Goal: Transaction & Acquisition: Purchase product/service

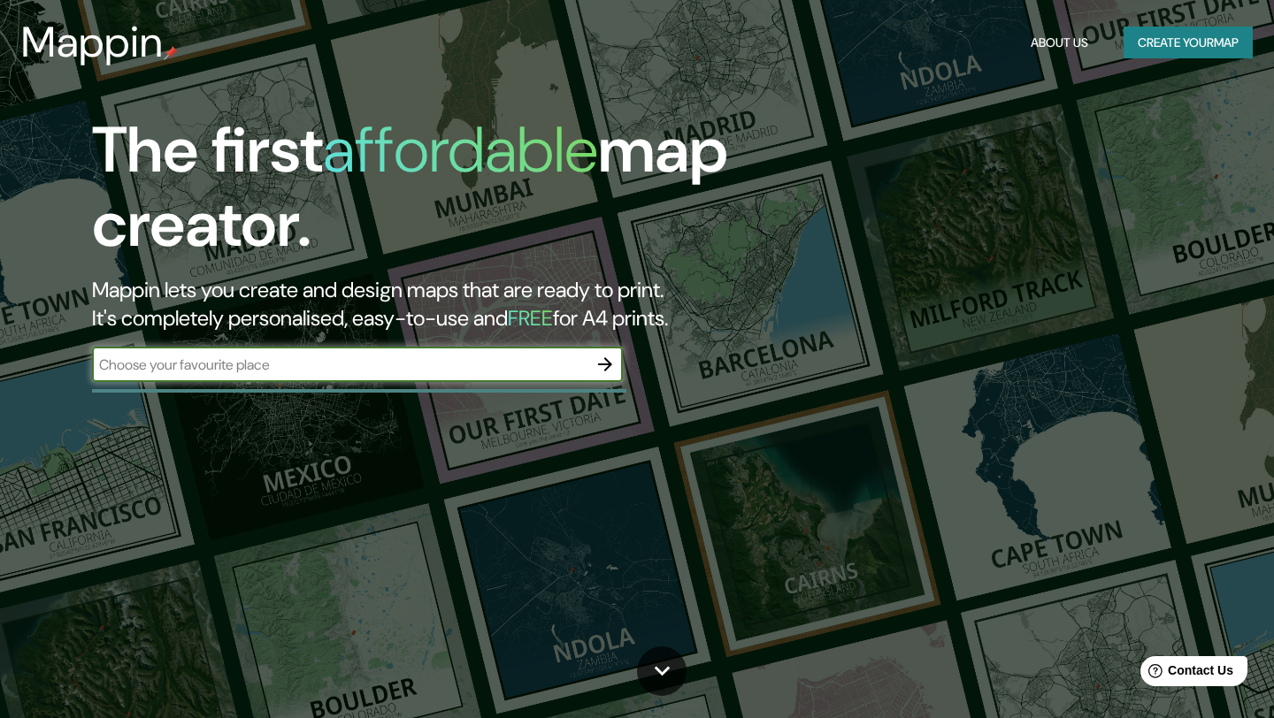
click at [1180, 46] on button "Create your map" at bounding box center [1188, 43] width 129 height 33
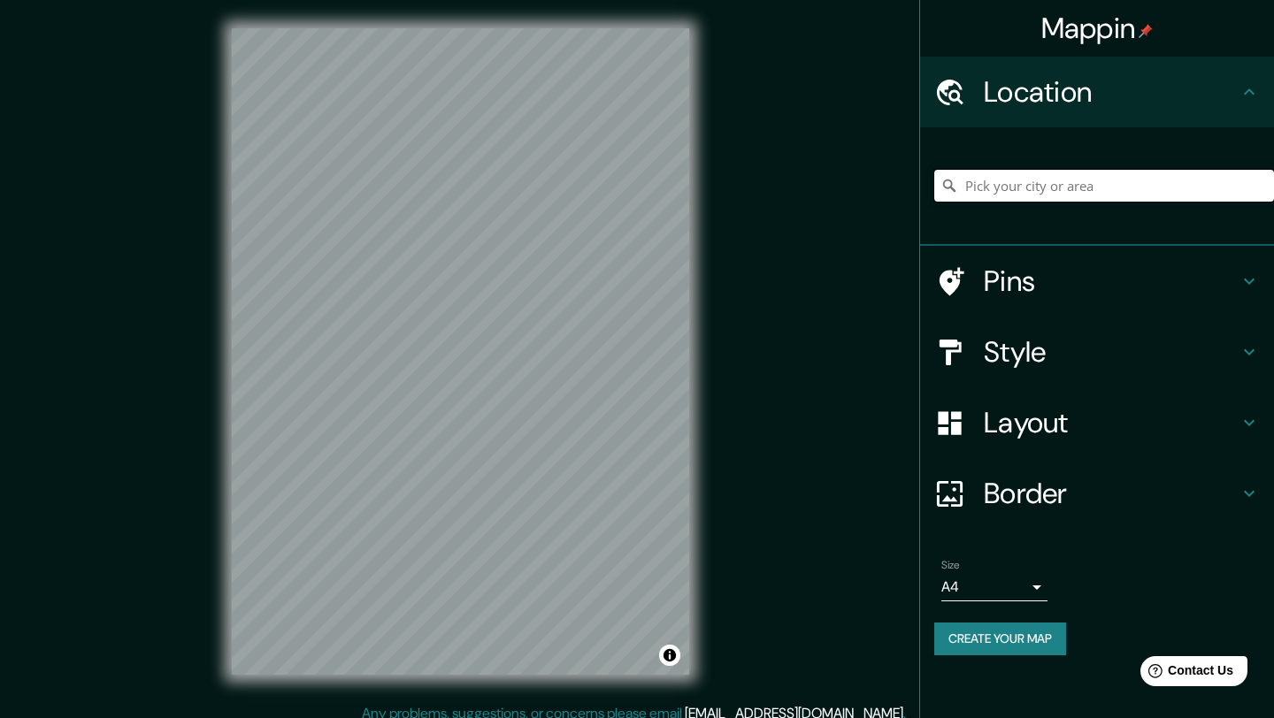
click at [1063, 188] on input "Pick your city or area" at bounding box center [1104, 186] width 340 height 32
paste input "[STREET_ADDRESS]"
type input "[STREET_ADDRESS]"
click at [1128, 361] on h4 "Style" at bounding box center [1111, 351] width 255 height 35
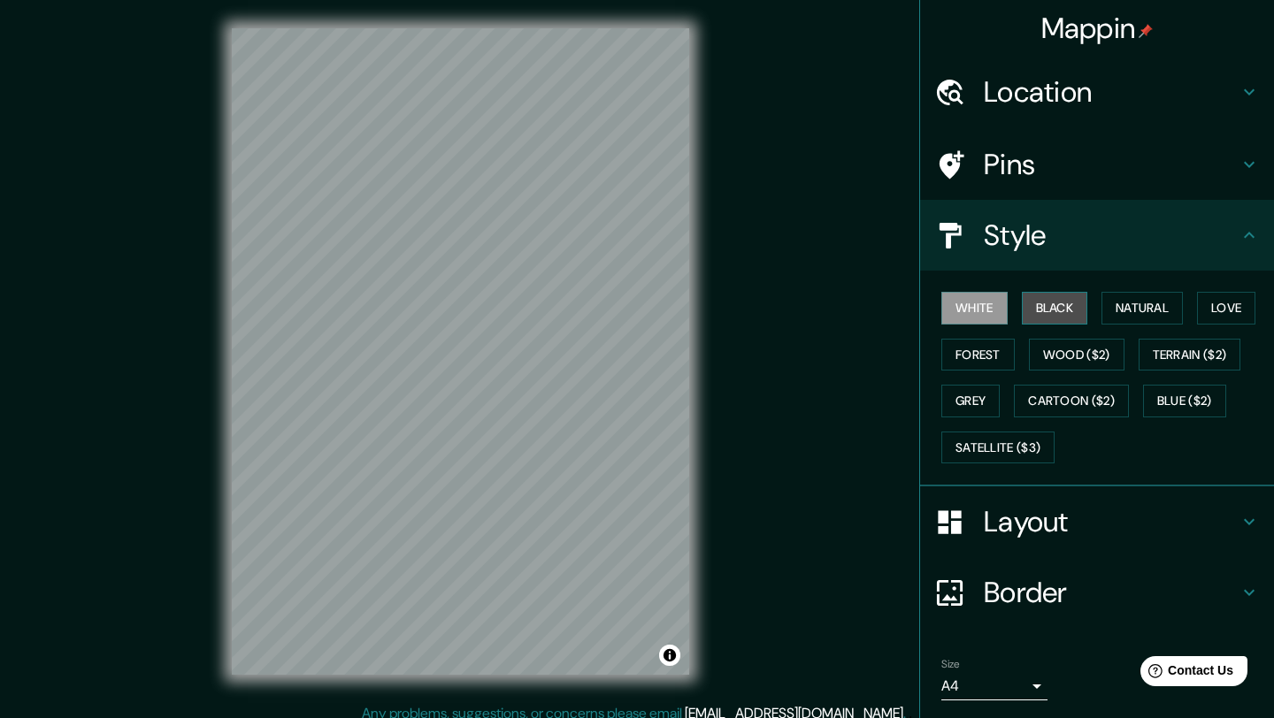
click at [1065, 306] on button "Black" at bounding box center [1055, 308] width 66 height 33
click at [1130, 308] on button "Natural" at bounding box center [1141, 308] width 81 height 33
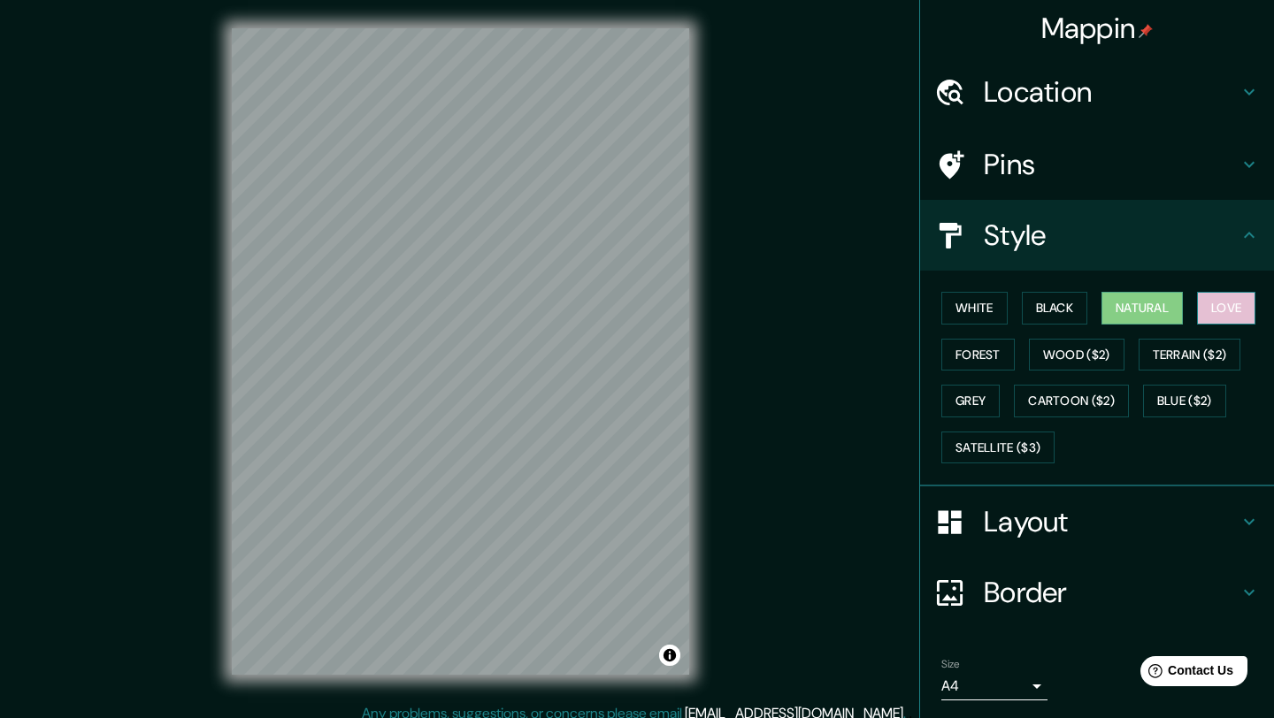
click at [1218, 310] on button "Love" at bounding box center [1226, 308] width 58 height 33
click at [994, 352] on button "Forest" at bounding box center [977, 355] width 73 height 33
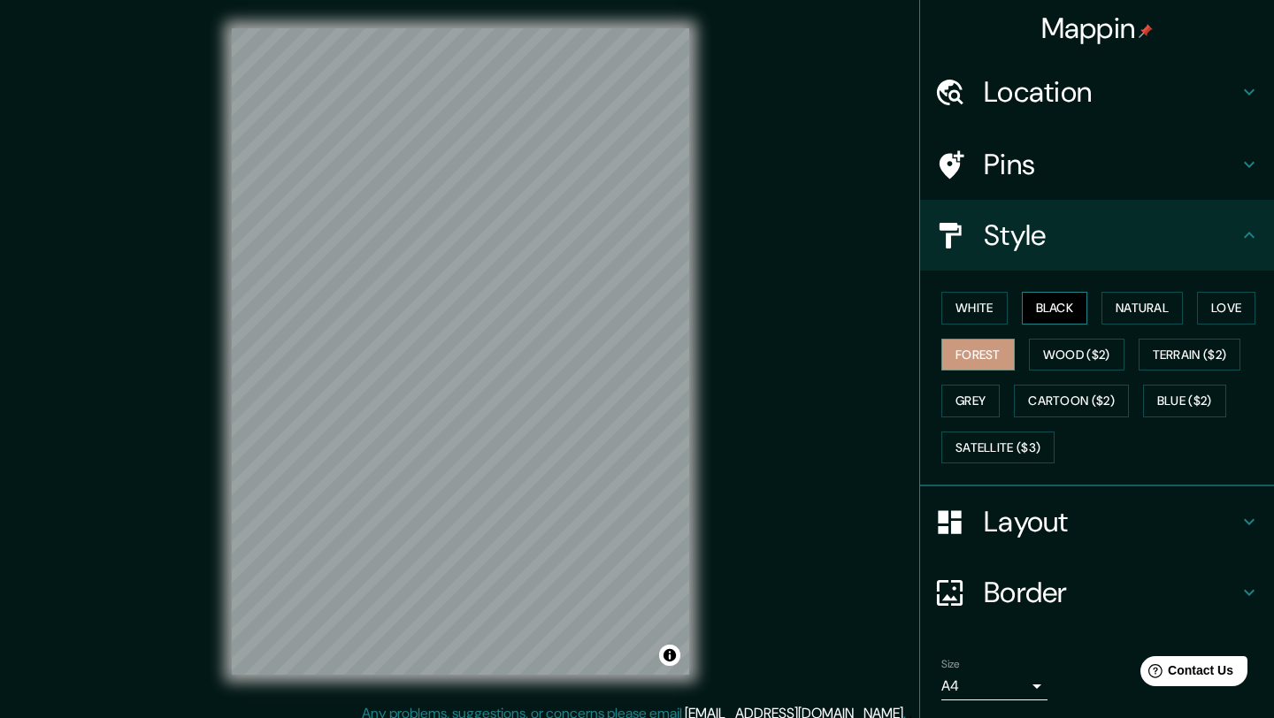
click at [1038, 311] on button "Black" at bounding box center [1055, 308] width 66 height 33
click at [1003, 310] on button "White" at bounding box center [974, 308] width 66 height 33
click at [995, 353] on button "Forest" at bounding box center [977, 355] width 73 height 33
click at [1128, 318] on button "Natural" at bounding box center [1141, 308] width 81 height 33
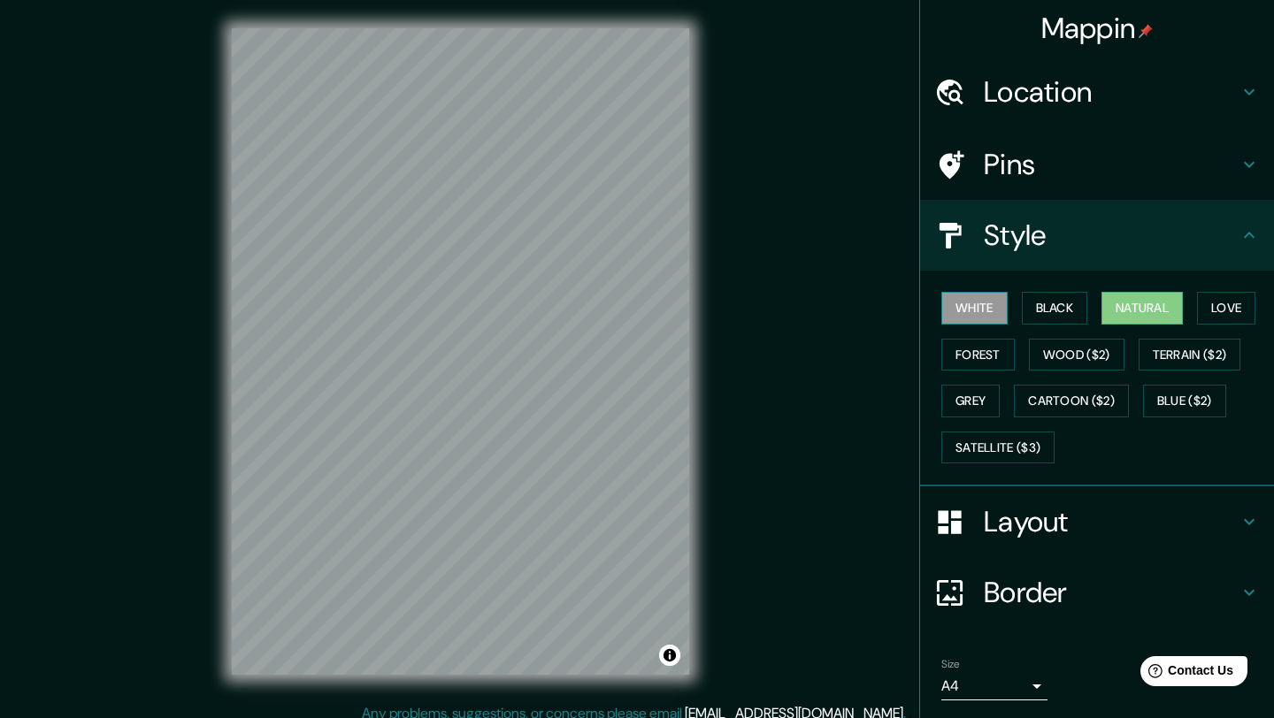
click at [984, 311] on button "White" at bounding box center [974, 308] width 66 height 33
click at [1162, 313] on button "Natural" at bounding box center [1141, 308] width 81 height 33
click at [992, 317] on button "White" at bounding box center [974, 308] width 66 height 33
click at [1059, 306] on button "Black" at bounding box center [1055, 308] width 66 height 33
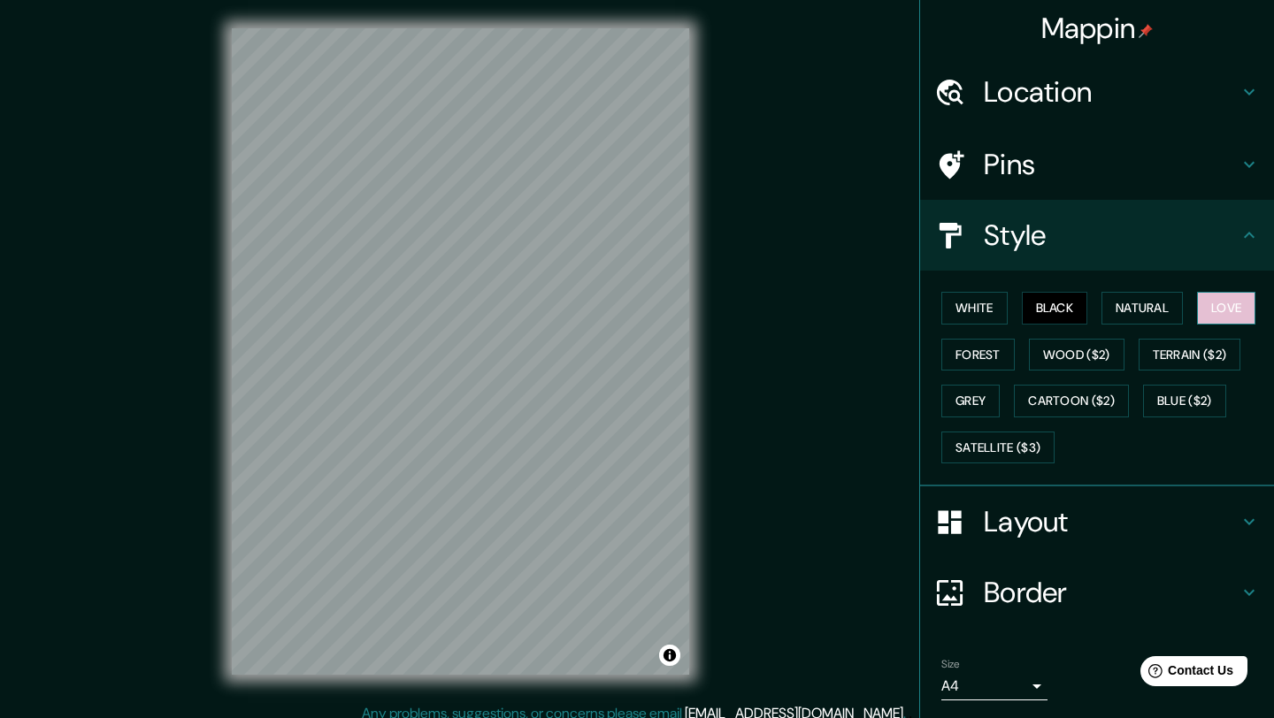
click at [1221, 307] on button "Love" at bounding box center [1226, 308] width 58 height 33
click at [971, 397] on button "Grey" at bounding box center [970, 401] width 58 height 33
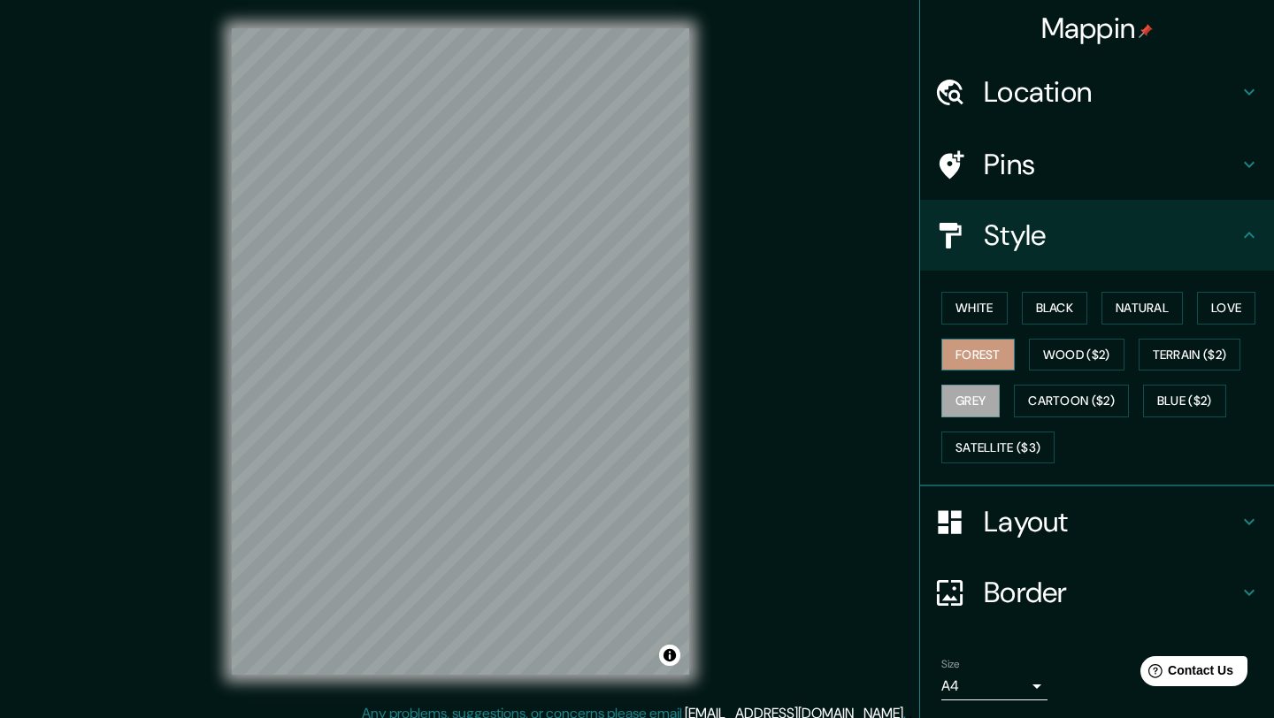
click at [992, 363] on button "Forest" at bounding box center [977, 355] width 73 height 33
click at [1004, 313] on button "White" at bounding box center [974, 308] width 66 height 33
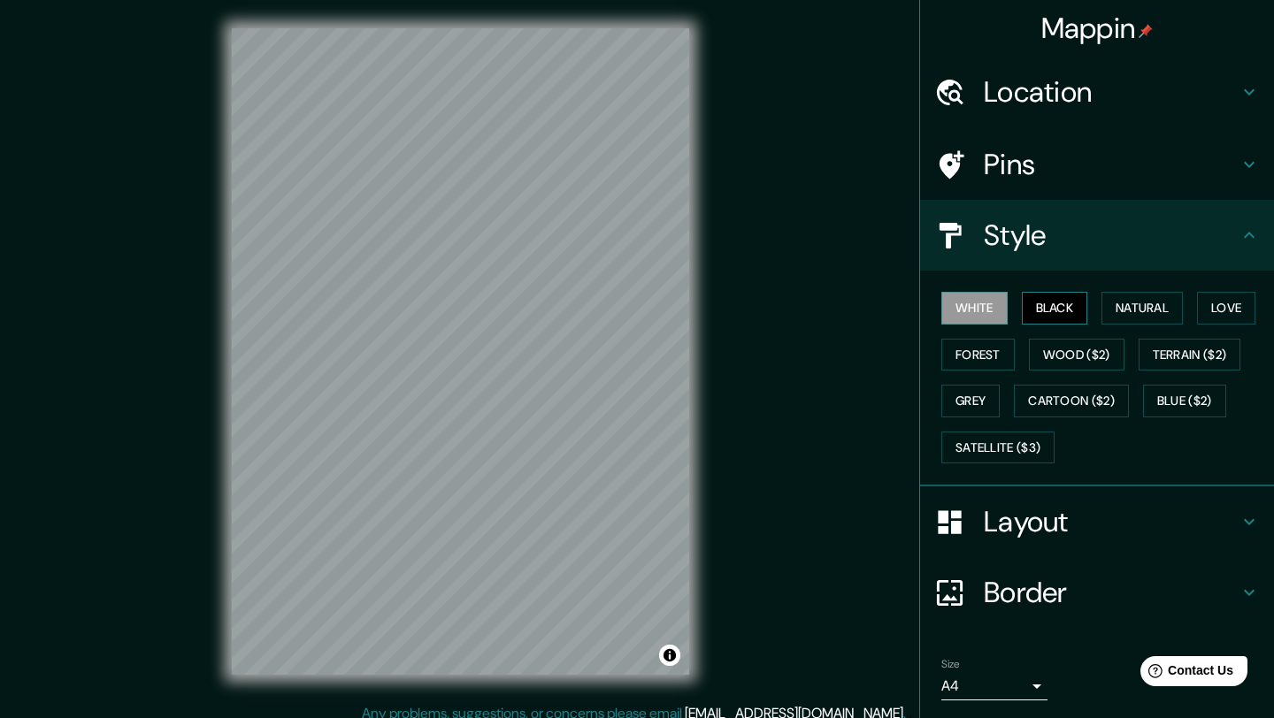
click at [1058, 309] on button "Black" at bounding box center [1055, 308] width 66 height 33
click at [1135, 312] on button "Natural" at bounding box center [1141, 308] width 81 height 33
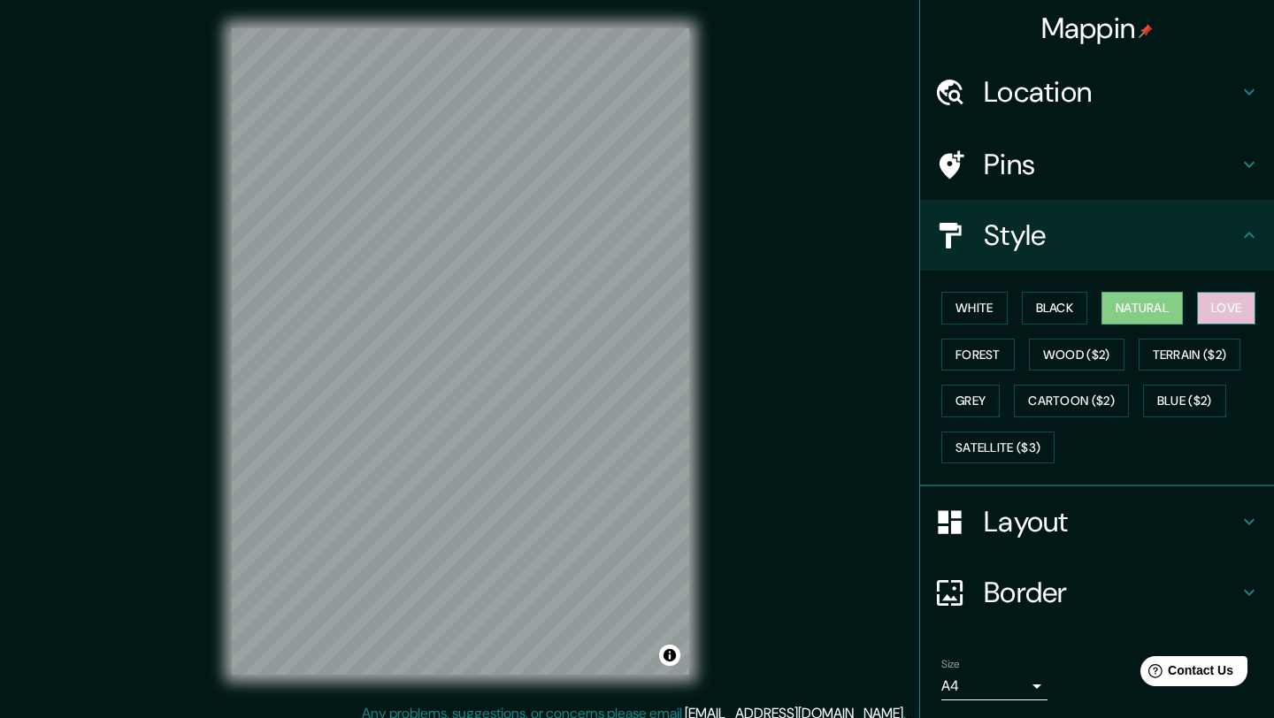
click at [1219, 309] on button "Love" at bounding box center [1226, 308] width 58 height 33
click at [1163, 309] on button "Natural" at bounding box center [1141, 308] width 81 height 33
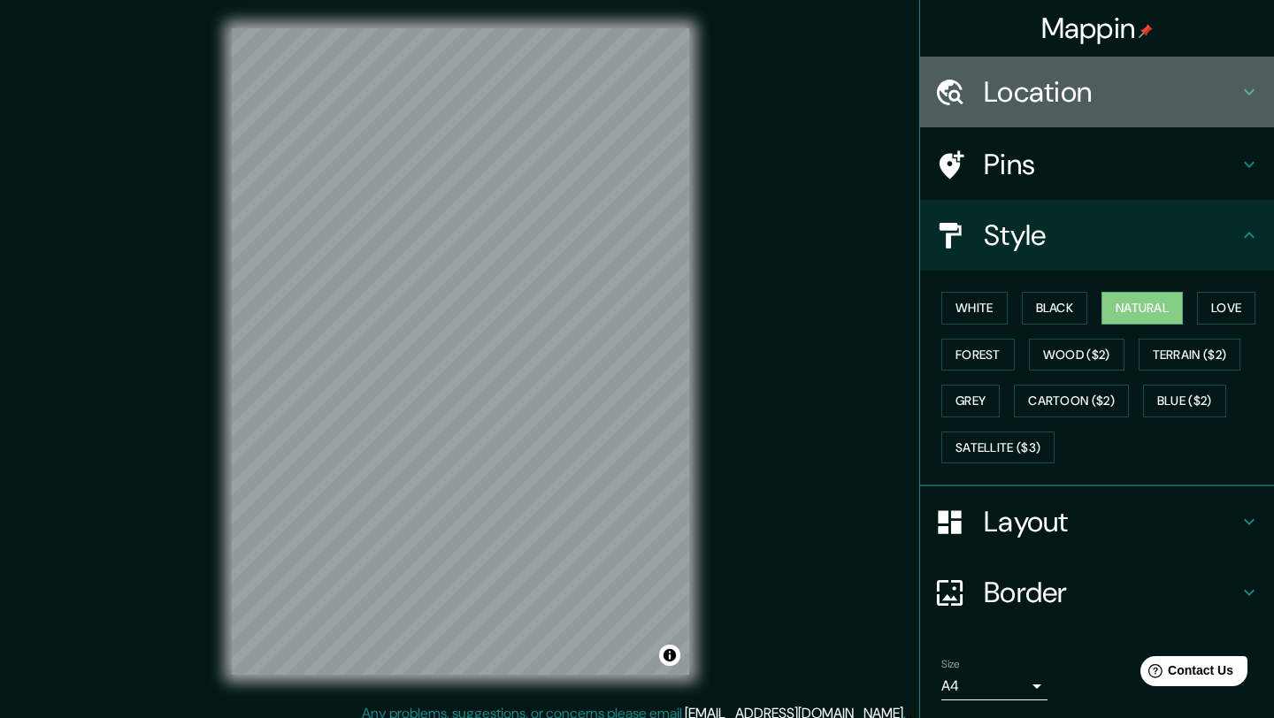
click at [1139, 88] on h4 "Location" at bounding box center [1111, 91] width 255 height 35
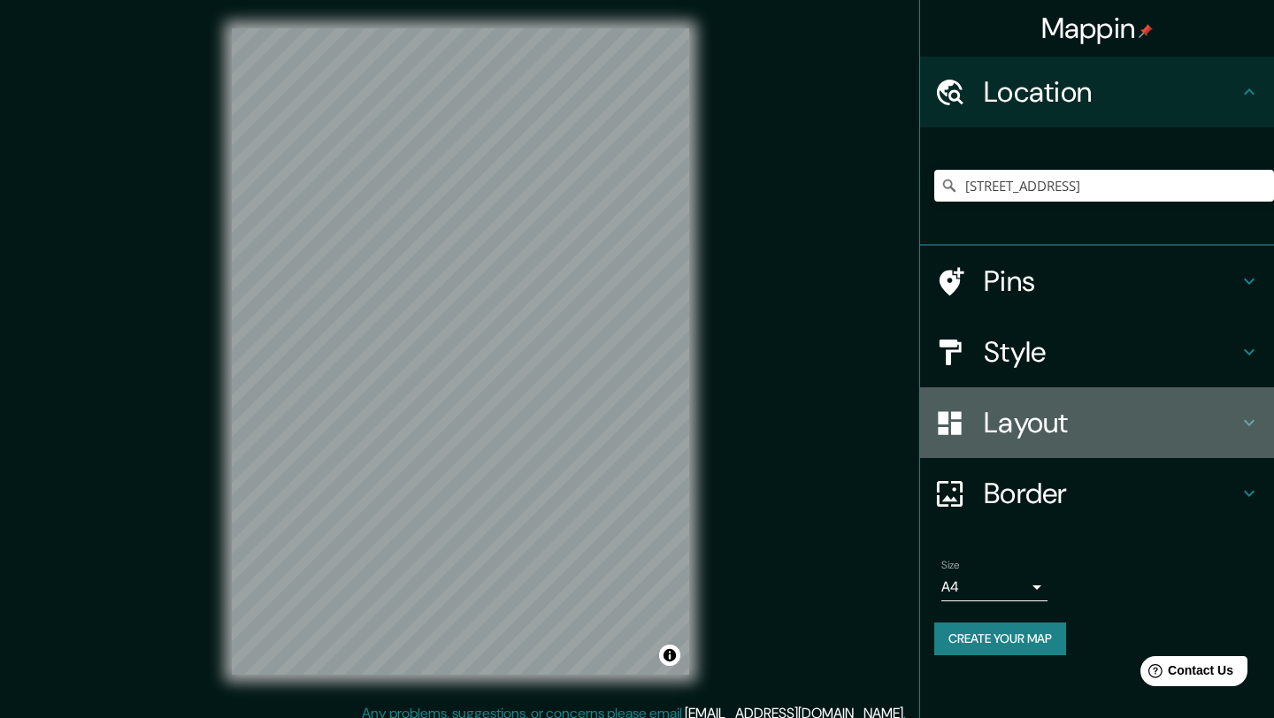
click at [1070, 402] on div "Layout" at bounding box center [1097, 423] width 354 height 71
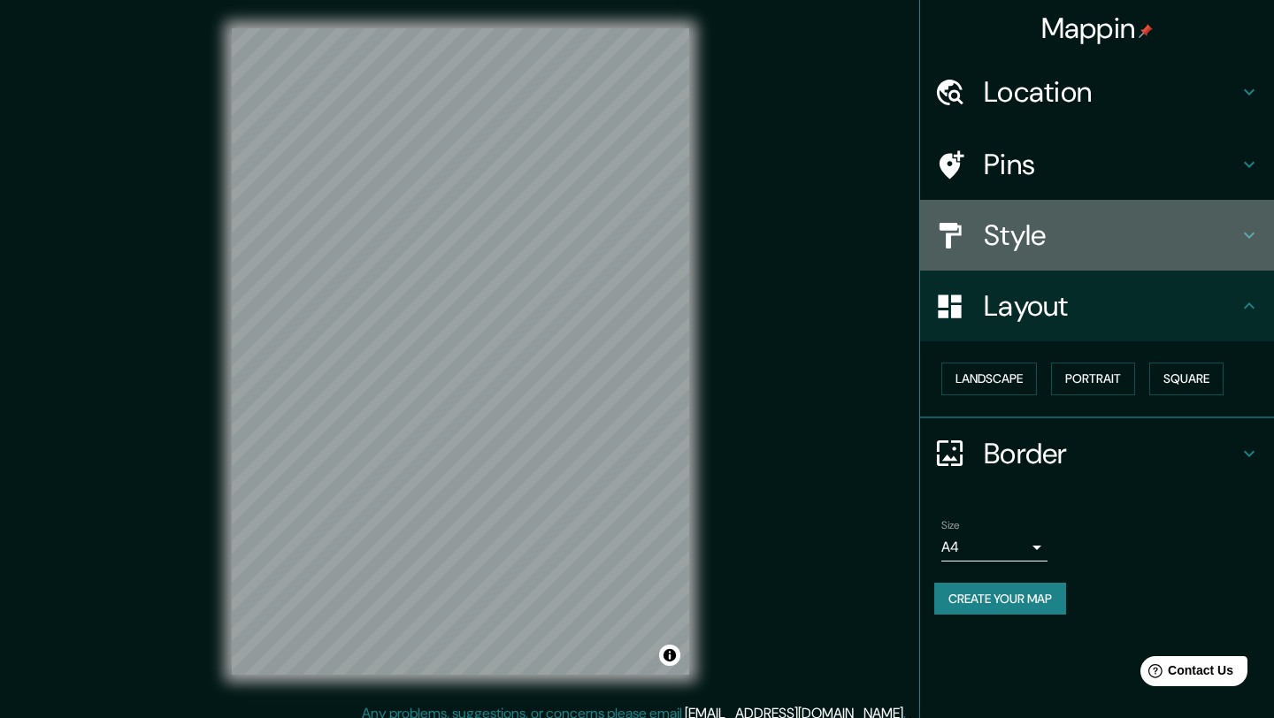
click at [1127, 249] on h4 "Style" at bounding box center [1111, 235] width 255 height 35
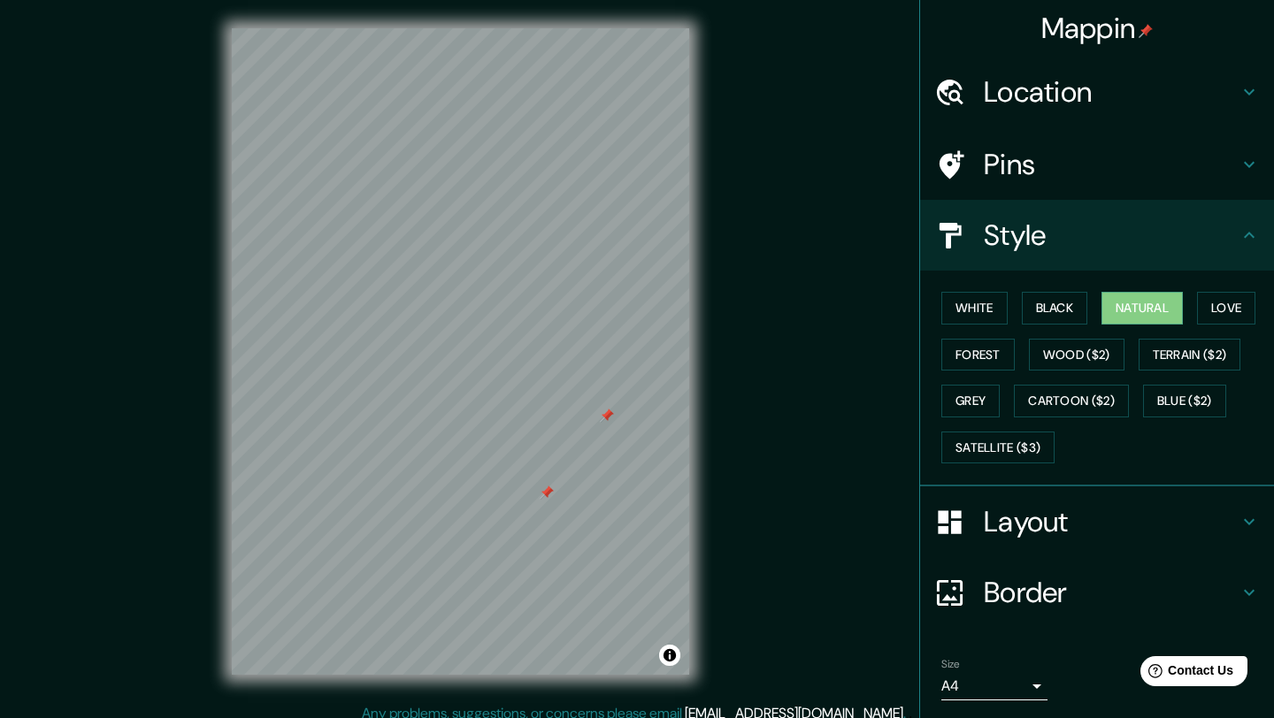
click at [609, 414] on div at bounding box center [607, 416] width 14 height 14
click at [550, 494] on div at bounding box center [547, 493] width 14 height 14
click at [956, 313] on button "White" at bounding box center [974, 308] width 66 height 33
click at [1063, 302] on button "Black" at bounding box center [1055, 308] width 66 height 33
click at [1163, 305] on button "Natural" at bounding box center [1141, 308] width 81 height 33
